Goal: Book appointment/travel/reservation

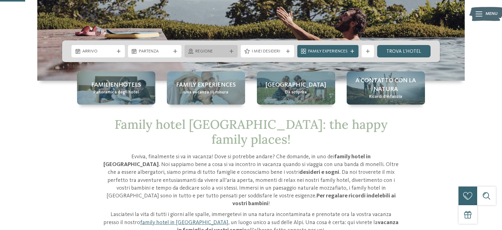
scroll to position [135, 0]
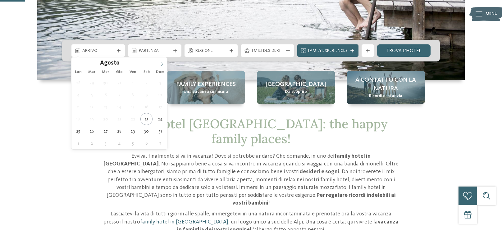
click at [160, 64] on icon at bounding box center [162, 64] width 4 height 4
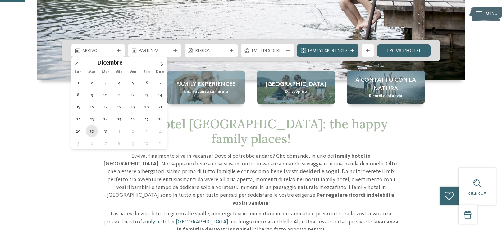
type div "[DATE]"
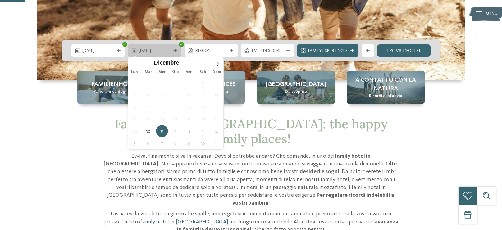
click at [163, 49] on span "31.12.2025" at bounding box center [155, 51] width 32 height 6
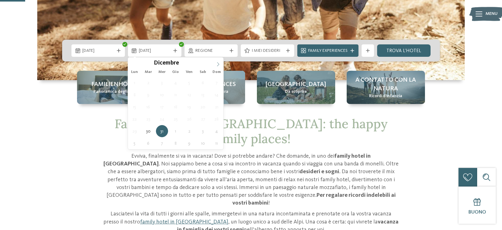
click at [217, 64] on icon at bounding box center [218, 64] width 4 height 4
type input "****"
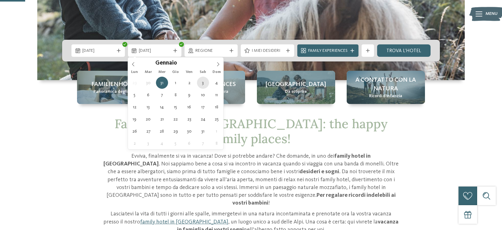
type div "[DATE]"
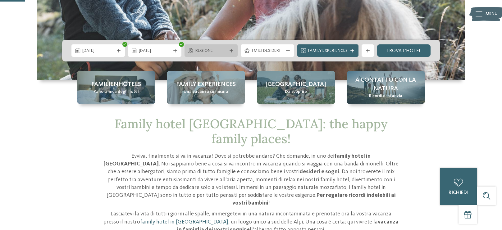
click at [226, 45] on div "Regione" at bounding box center [211, 50] width 53 height 12
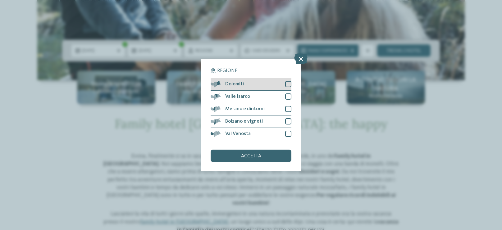
click at [253, 83] on div "Dolomiti" at bounding box center [251, 84] width 81 height 12
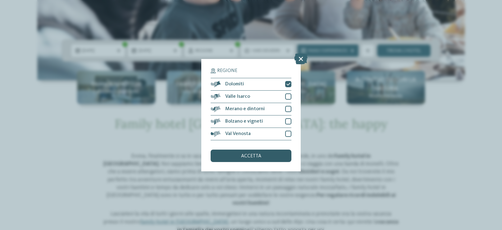
click at [255, 159] on div "accetta" at bounding box center [251, 156] width 81 height 12
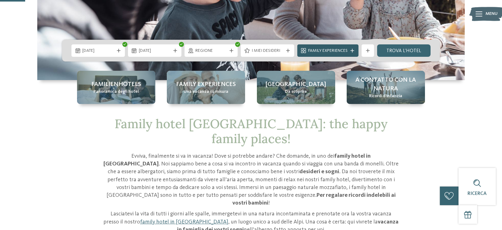
click at [338, 51] on span "Family Experiences" at bounding box center [327, 51] width 39 height 6
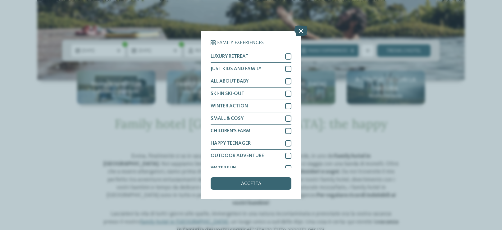
click at [302, 32] on icon at bounding box center [300, 30] width 13 height 11
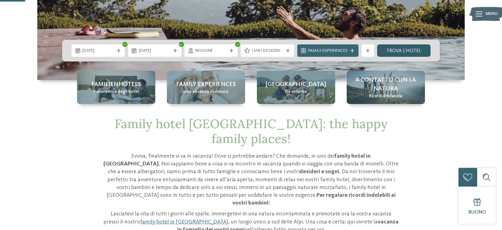
click at [378, 53] on link "trova l’hotel" at bounding box center [403, 50] width 53 height 12
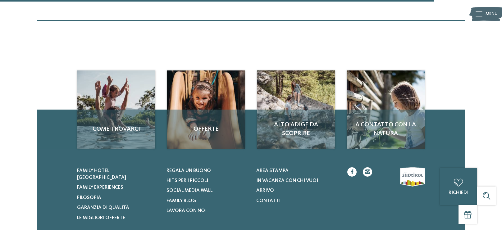
scroll to position [867, 0]
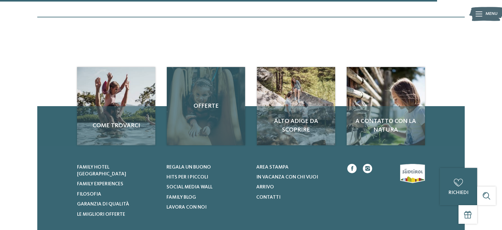
click at [216, 136] on div "Offerte" at bounding box center [206, 106] width 78 height 78
